Goal: Find specific page/section: Find specific page/section

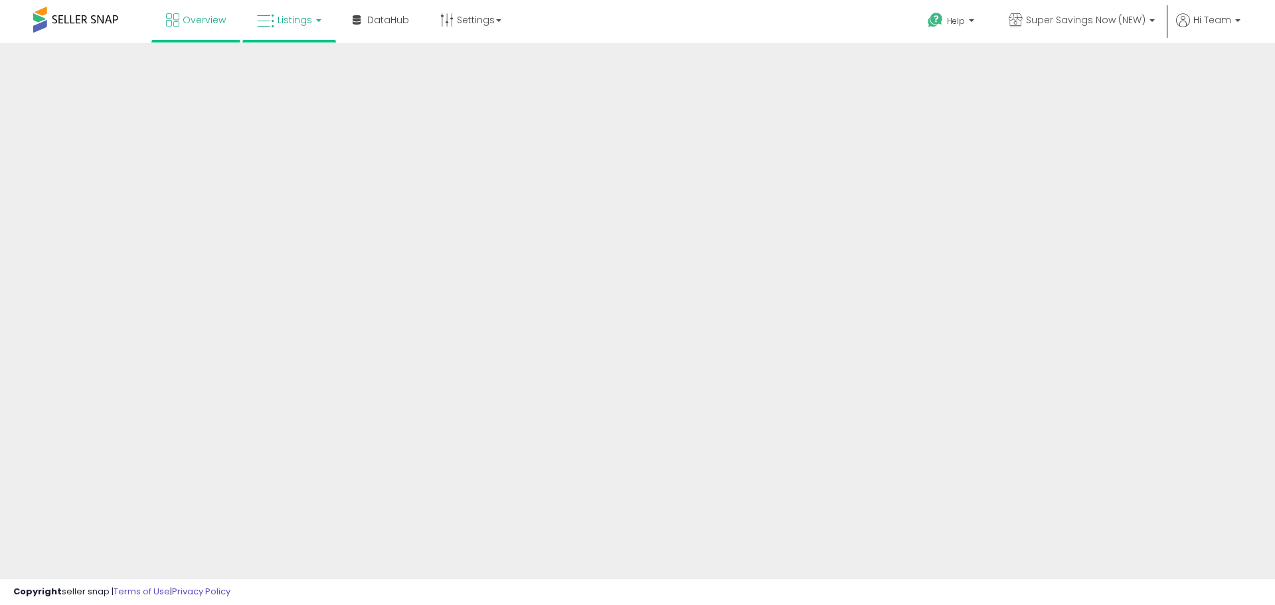
click at [280, 24] on span "Listings" at bounding box center [295, 19] width 35 height 13
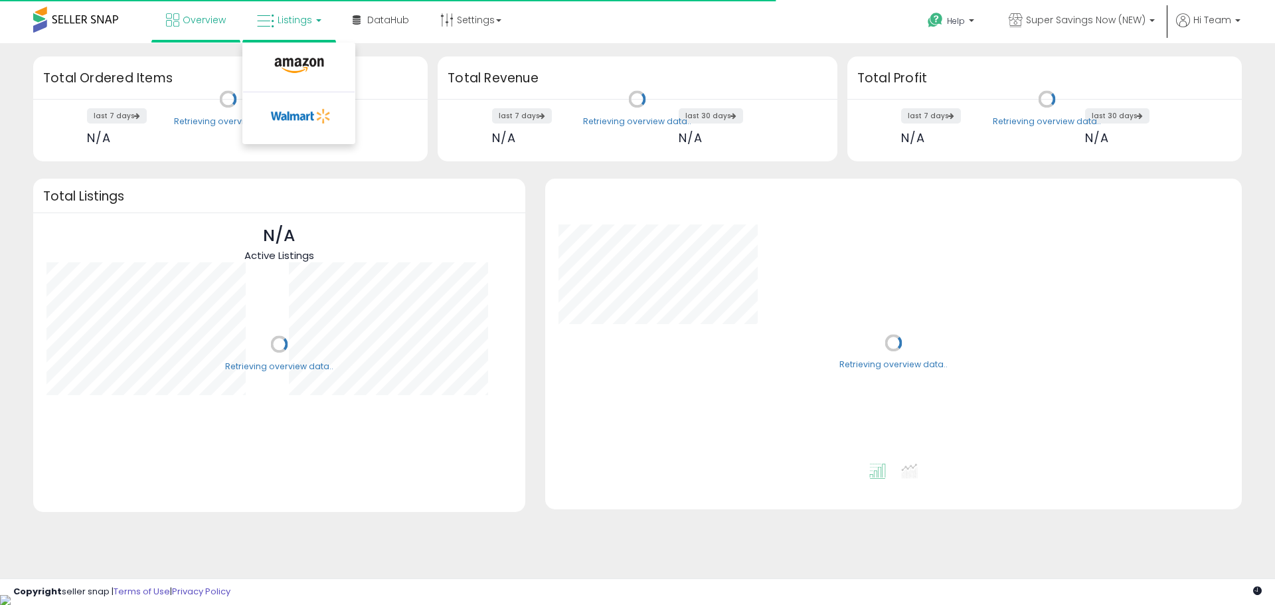
click at [291, 116] on icon at bounding box center [301, 116] width 70 height 20
